Goal: Task Accomplishment & Management: Manage account settings

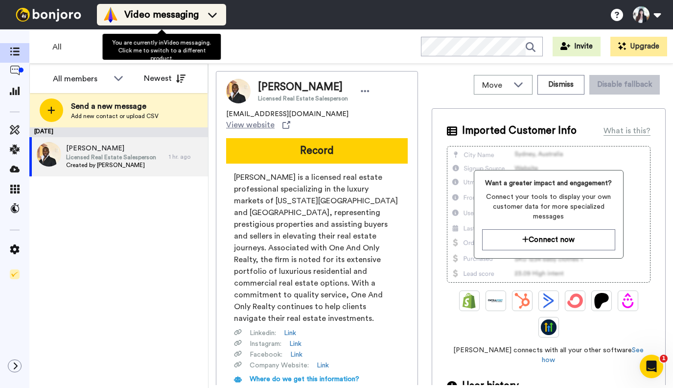
click at [175, 20] on span "Video messaging" at bounding box center [161, 15] width 74 height 14
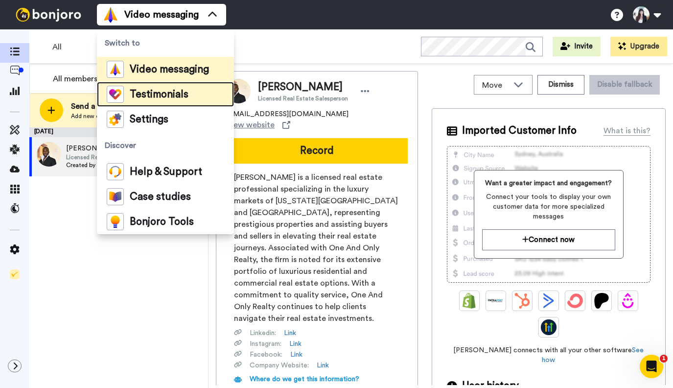
click at [160, 94] on span "Testimonials" at bounding box center [159, 95] width 59 height 10
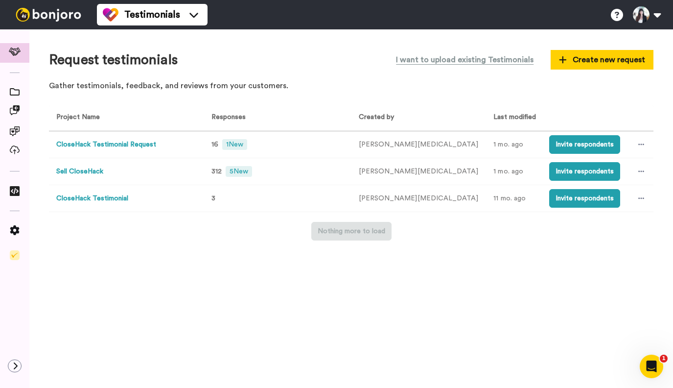
click at [127, 146] on button "CloseHack Testimonial Request" at bounding box center [106, 145] width 100 height 10
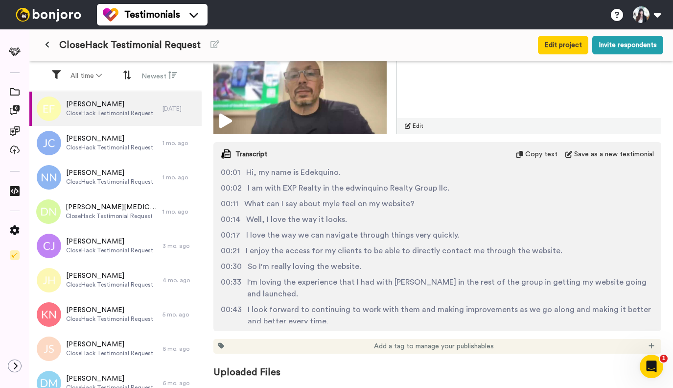
scroll to position [186, 0]
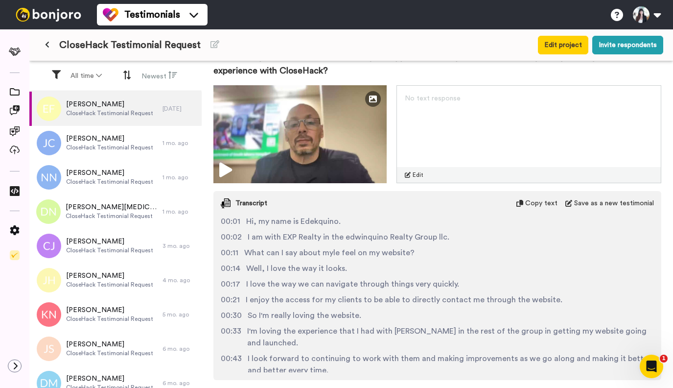
click at [206, 187] on div "Edwin Aquino Permission given Project : CloseHack Testimonial Request Responded…" at bounding box center [437, 225] width 471 height 329
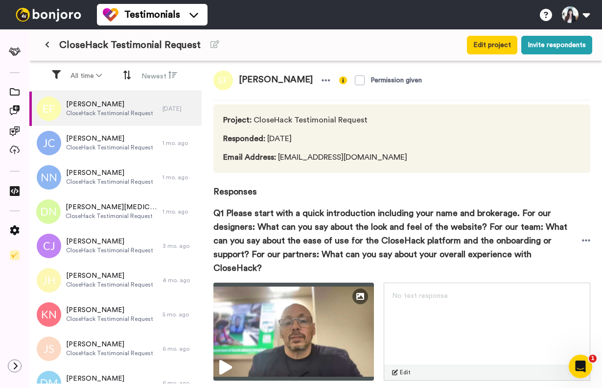
scroll to position [0, 0]
